Goal: Navigation & Orientation: Find specific page/section

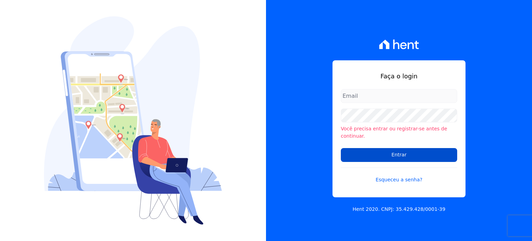
type input "[EMAIL_ADDRESS][PERSON_NAME][DOMAIN_NAME]"
click at [387, 149] on input "Entrar" at bounding box center [399, 155] width 116 height 14
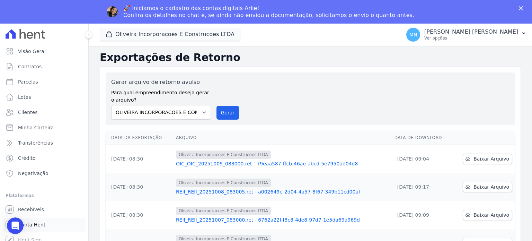
click at [36, 224] on span "Conta Hent" at bounding box center [31, 224] width 27 height 7
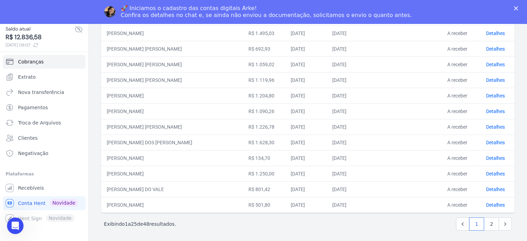
scroll to position [24, 0]
click at [490, 224] on link "2" at bounding box center [491, 223] width 15 height 13
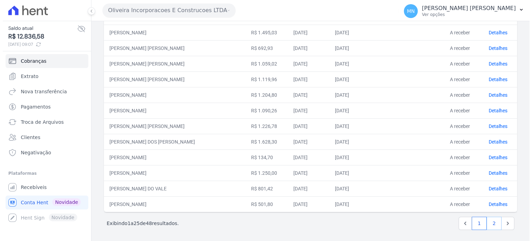
scroll to position [0, 0]
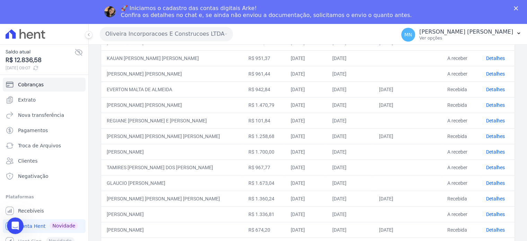
scroll to position [243, 0]
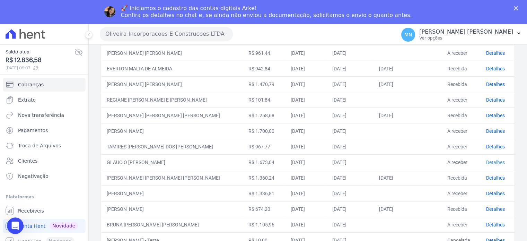
click at [489, 162] on link "Detalhes" at bounding box center [495, 162] width 19 height 6
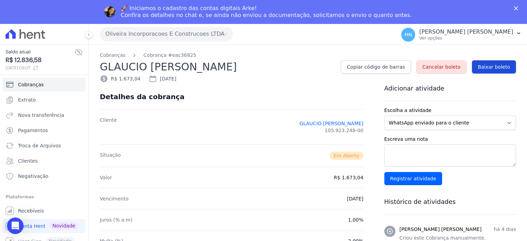
click at [485, 69] on span "Baixar boleto" at bounding box center [494, 66] width 32 height 7
click at [35, 228] on span "Conta Hent" at bounding box center [31, 226] width 27 height 7
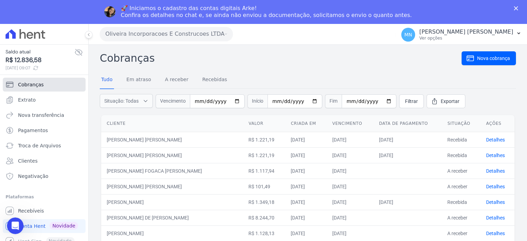
click at [40, 87] on span "Cobranças" at bounding box center [31, 84] width 26 height 7
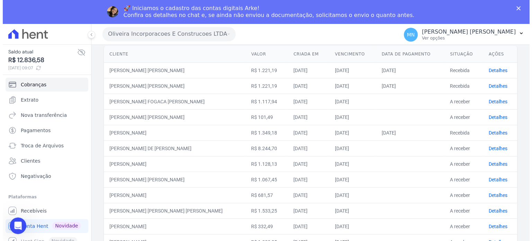
scroll to position [208, 0]
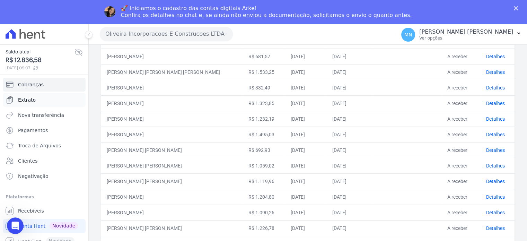
click at [21, 99] on span "Extrato" at bounding box center [27, 99] width 18 height 7
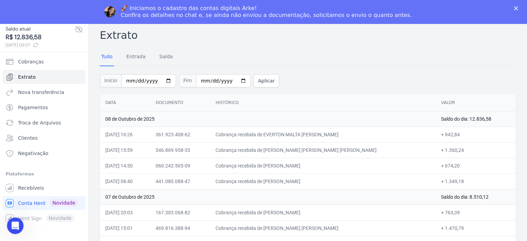
scroll to position [24, 0]
click at [38, 190] on span "Recebíveis" at bounding box center [31, 187] width 26 height 7
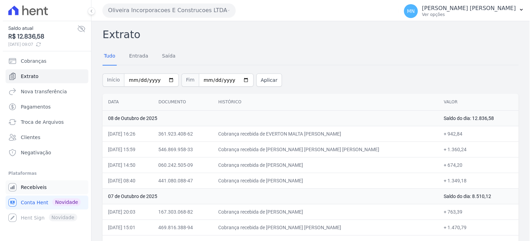
scroll to position [0, 0]
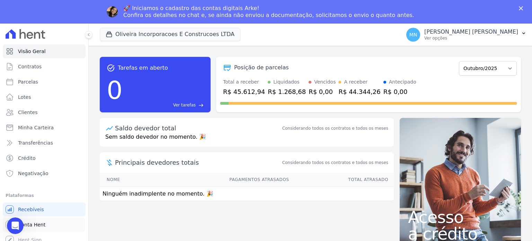
click at [28, 227] on span "Conta Hent" at bounding box center [31, 224] width 27 height 7
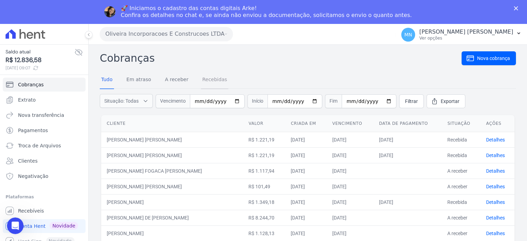
click at [201, 79] on link "Recebidas" at bounding box center [215, 80] width 28 height 18
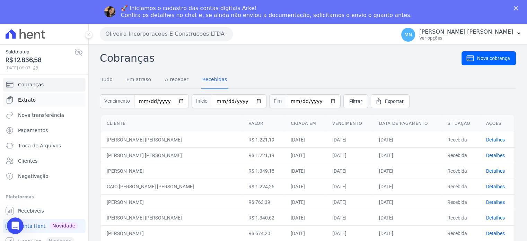
click at [37, 102] on link "Extrato" at bounding box center [44, 100] width 83 height 14
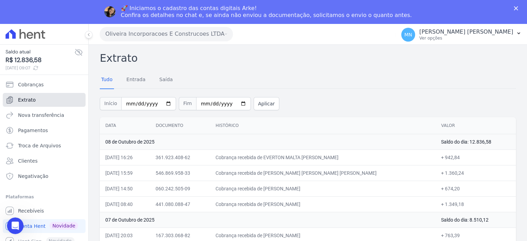
click at [42, 101] on link "Extrato" at bounding box center [44, 100] width 83 height 14
click at [46, 86] on link "Cobranças" at bounding box center [44, 85] width 83 height 14
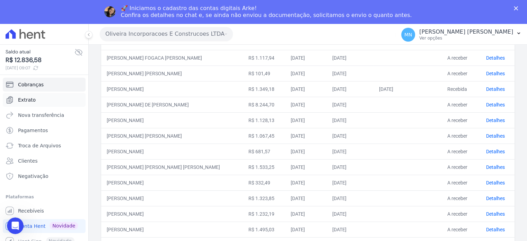
click at [40, 103] on link "Extrato" at bounding box center [44, 100] width 83 height 14
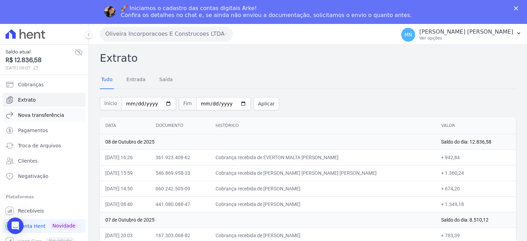
click at [31, 113] on span "Nova transferência" at bounding box center [41, 115] width 46 height 7
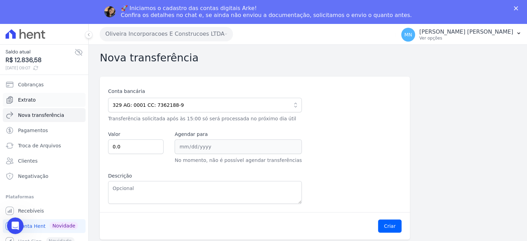
click at [34, 99] on link "Extrato" at bounding box center [44, 100] width 83 height 14
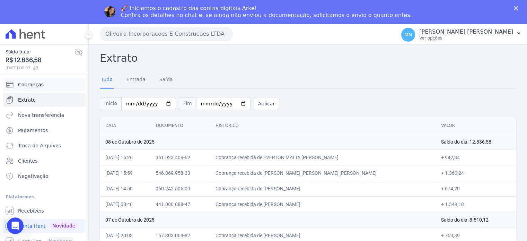
click at [41, 83] on link "Cobranças" at bounding box center [44, 85] width 83 height 14
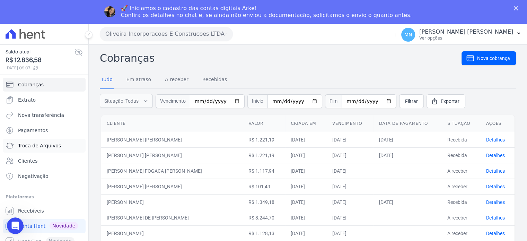
click at [22, 146] on span "Troca de Arquivos" at bounding box center [39, 145] width 43 height 7
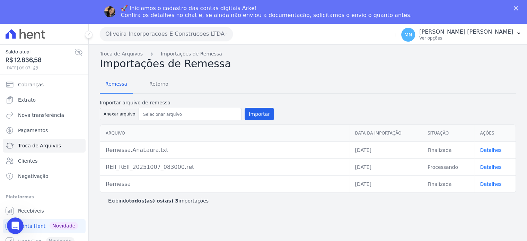
click at [490, 167] on link "Detalhes" at bounding box center [490, 167] width 21 height 6
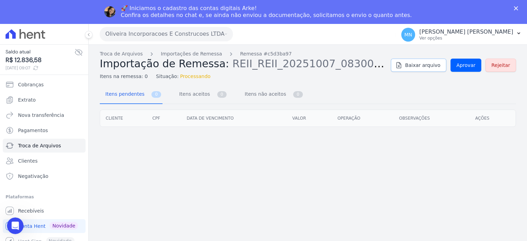
click at [431, 63] on span "Baixar arquivo" at bounding box center [422, 65] width 35 height 7
click at [270, 177] on div "Troca de Arquivos Importações de Remessa Remessa #c5d3ba97 Importação de Remess…" at bounding box center [308, 155] width 438 height 220
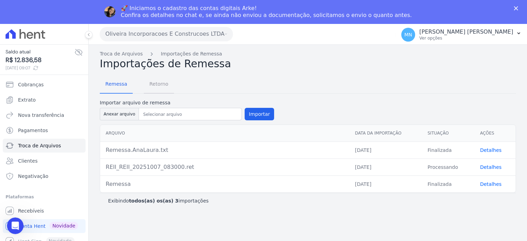
click at [154, 84] on span "Retorno" at bounding box center [158, 84] width 27 height 14
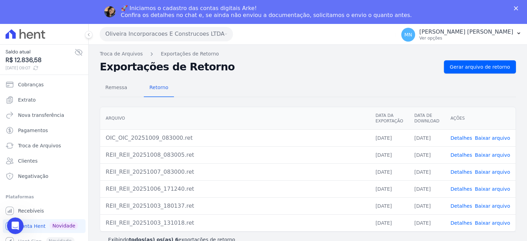
click at [501, 138] on link "Baixar arquivo" at bounding box center [492, 138] width 35 height 6
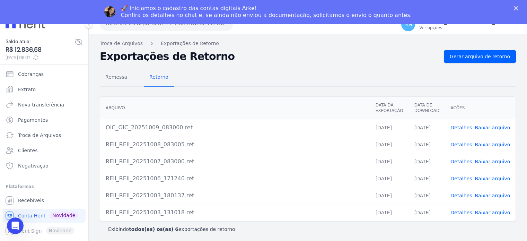
scroll to position [24, 0]
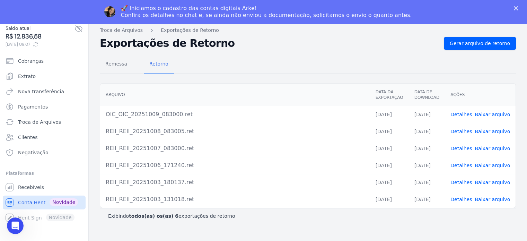
click at [32, 198] on link "Conta Hent Novidade" at bounding box center [44, 202] width 83 height 14
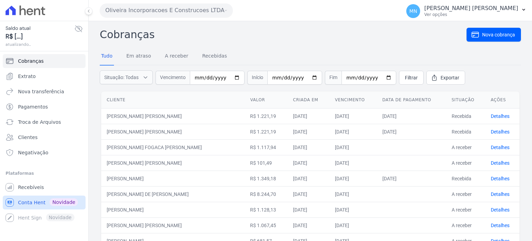
click at [32, 198] on link "Conta Hent Novidade" at bounding box center [44, 202] width 83 height 14
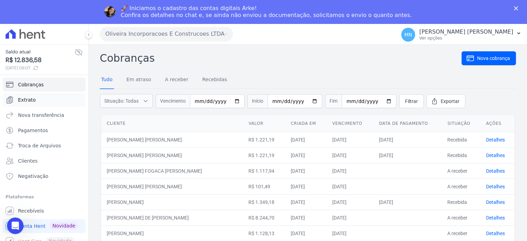
click at [47, 98] on link "Extrato" at bounding box center [44, 100] width 83 height 14
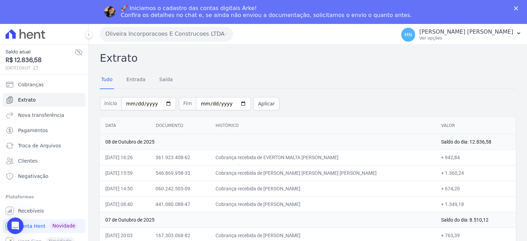
click at [521, 84] on div "Extrato Tudo Entrada [GEOGRAPHIC_DATA] Início [DATE] Fim [DATE] Aplicar Data Do…" at bounding box center [308, 217] width 438 height 345
click at [175, 160] on td "361.923.408-62" at bounding box center [180, 157] width 60 height 16
click at [32, 226] on span "Conta Hent" at bounding box center [31, 226] width 27 height 7
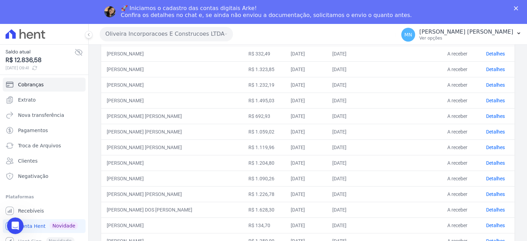
scroll to position [243, 0]
